Goal: Find specific page/section: Find specific page/section

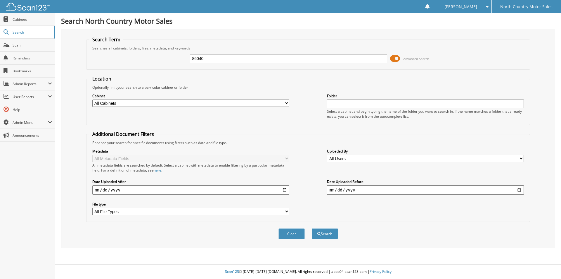
type input "86040"
click at [312, 228] on button "Search" at bounding box center [325, 233] width 26 height 11
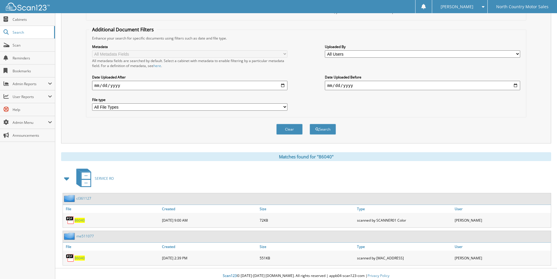
scroll to position [109, 0]
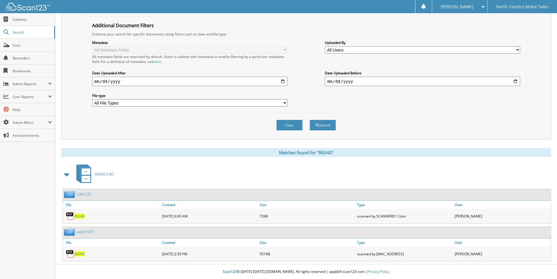
click at [78, 253] on span "86040" at bounding box center [80, 253] width 10 height 5
click at [83, 232] on link "me511077" at bounding box center [85, 231] width 18 height 5
